Goal: Find specific page/section

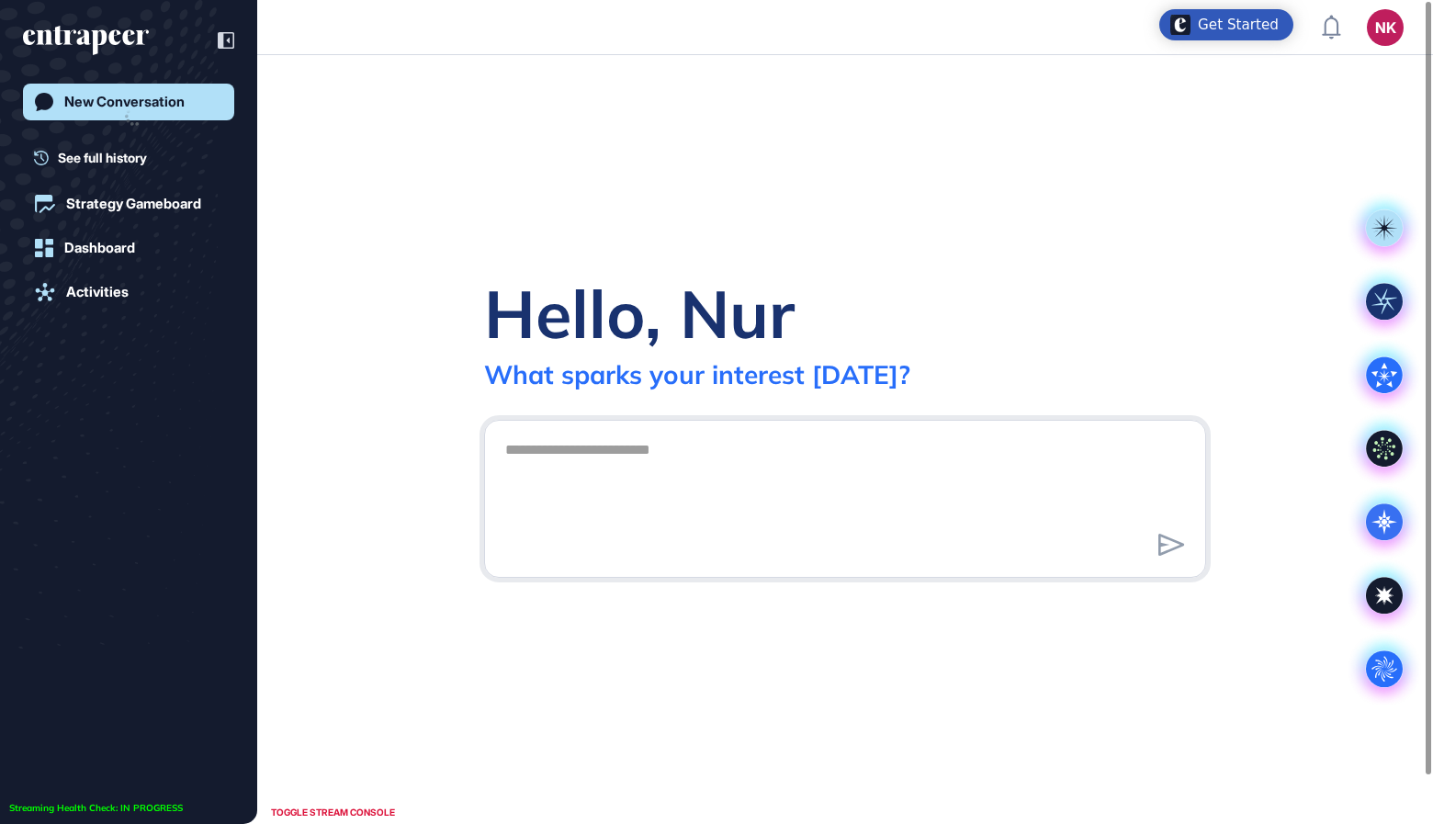
scroll to position [1, 1]
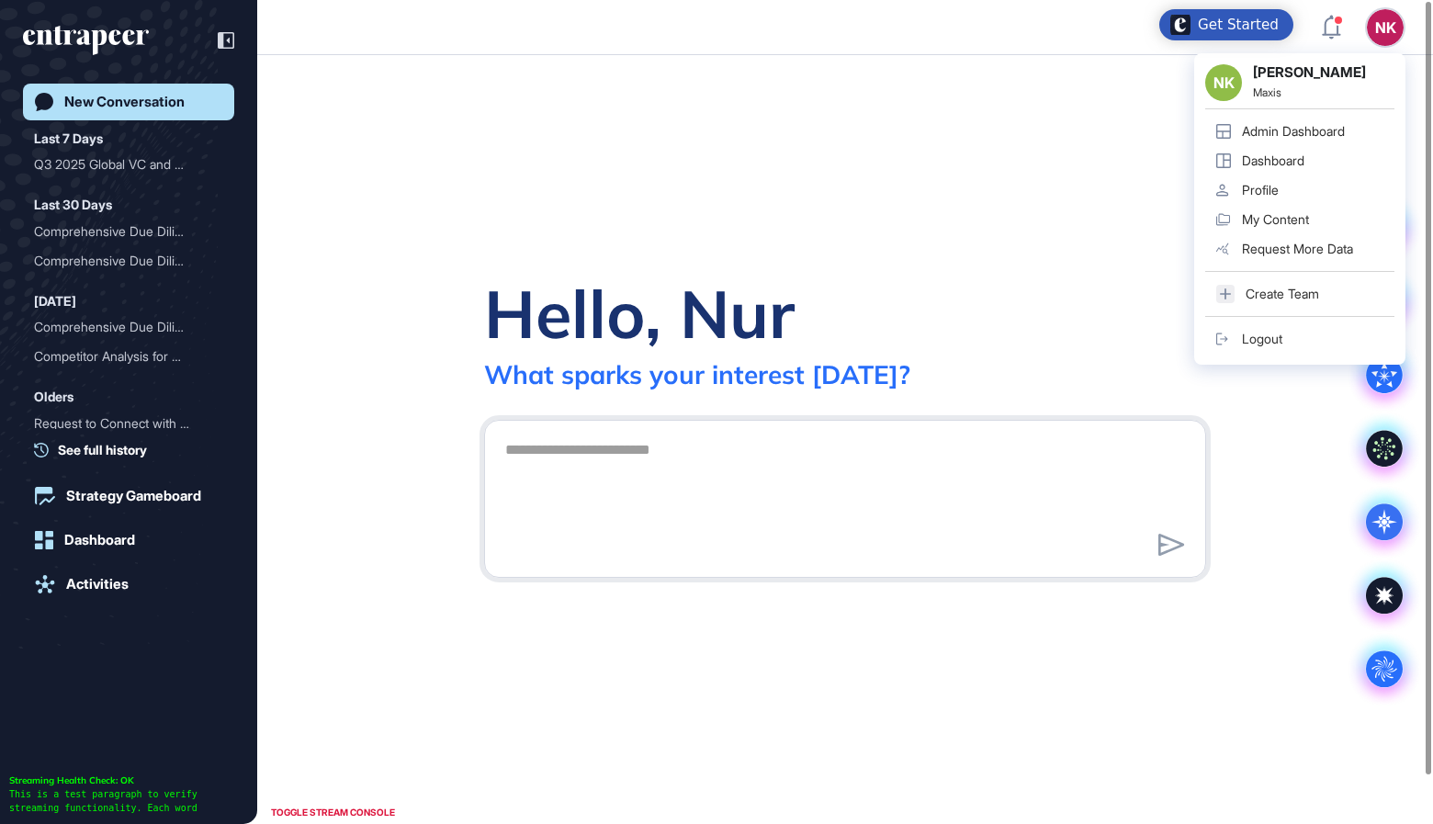
click at [1299, 133] on div "Admin Dashboard" at bounding box center [1293, 131] width 103 height 15
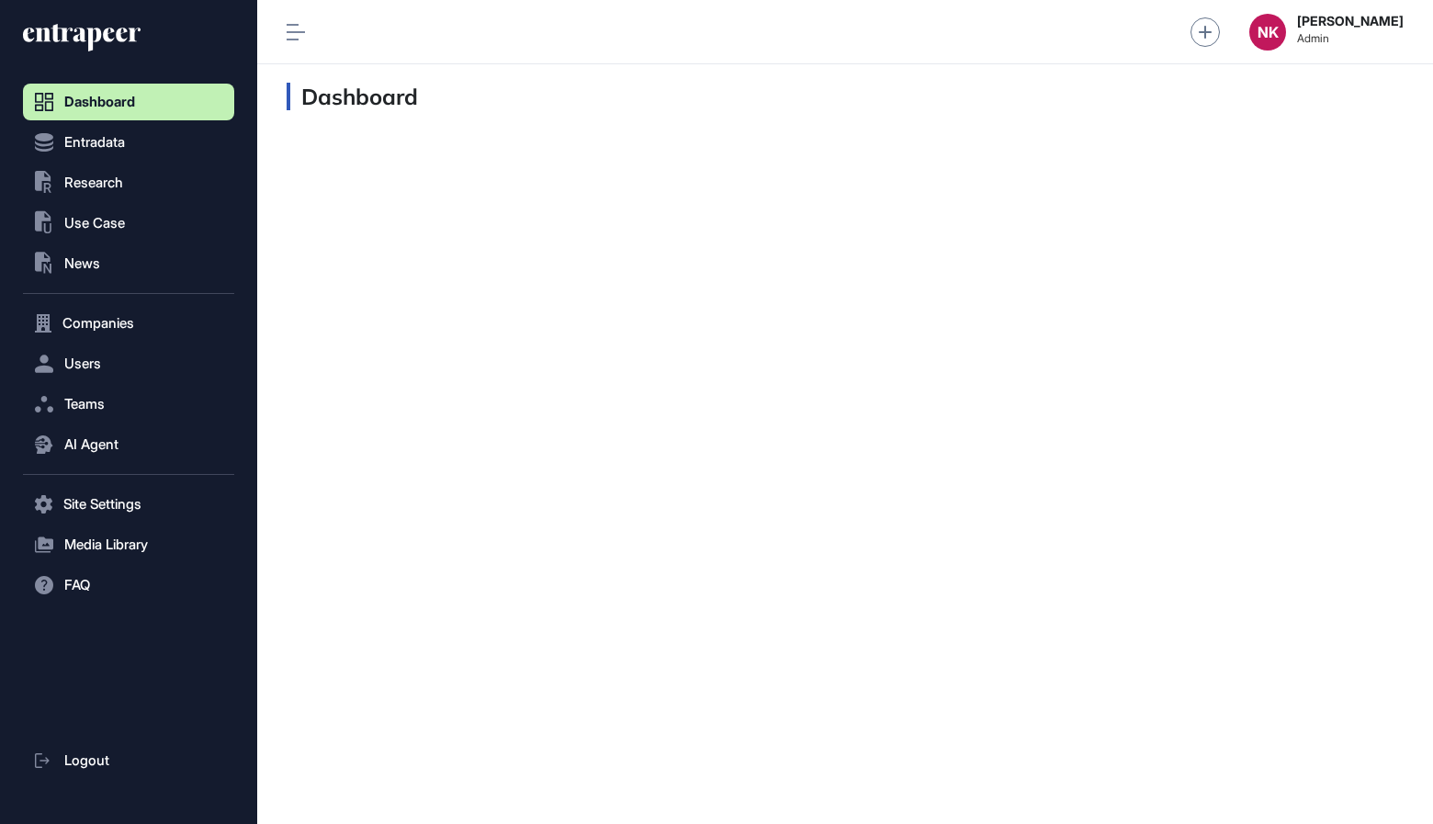
scroll to position [1, 1]
click at [101, 173] on button ".st0{fill:currentColor} Research" at bounding box center [128, 182] width 211 height 37
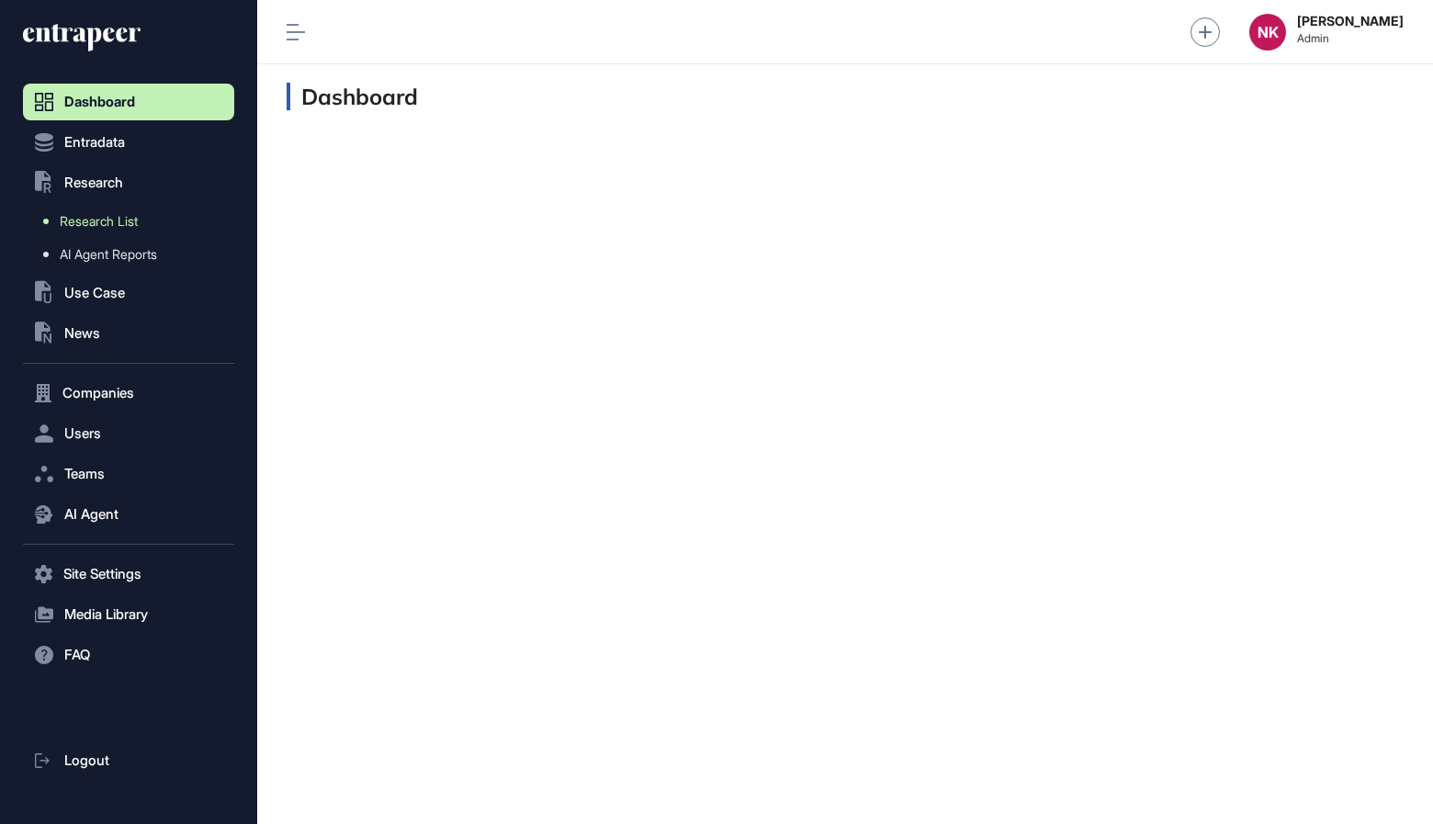
click at [102, 225] on span "Research List" at bounding box center [99, 221] width 78 height 15
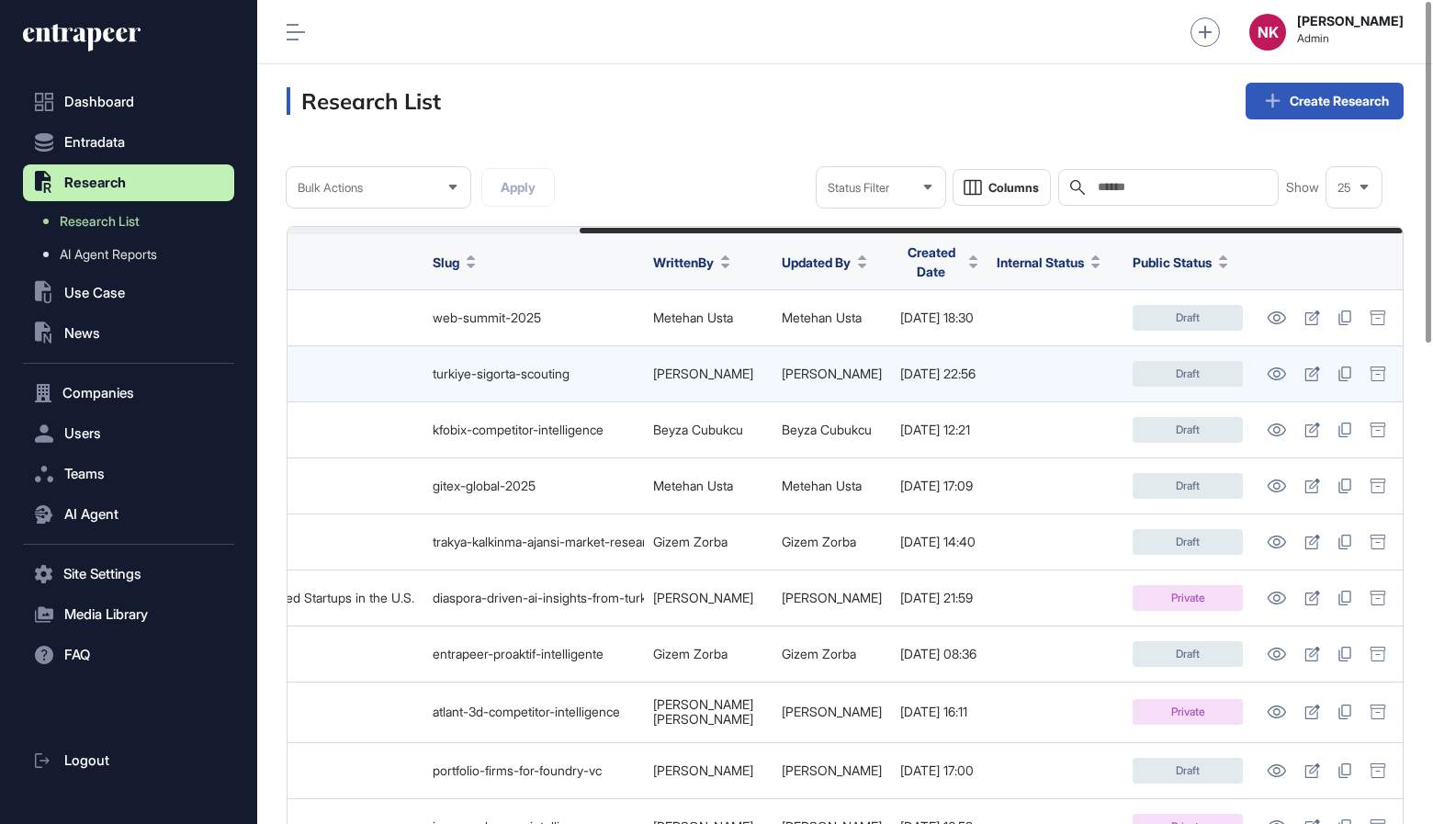
scroll to position [0, 398]
click at [1275, 367] on icon at bounding box center [1275, 373] width 19 height 13
